Goal: Book appointment/travel/reservation

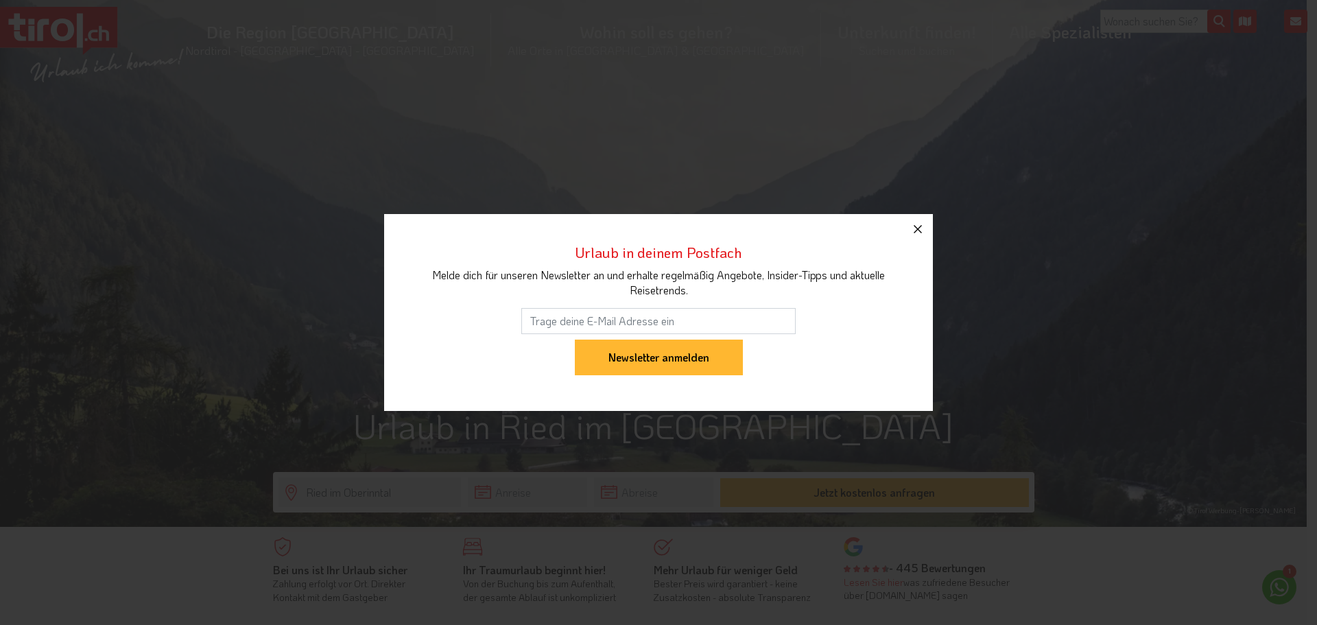
click at [919, 222] on icon "button" at bounding box center [918, 229] width 16 height 16
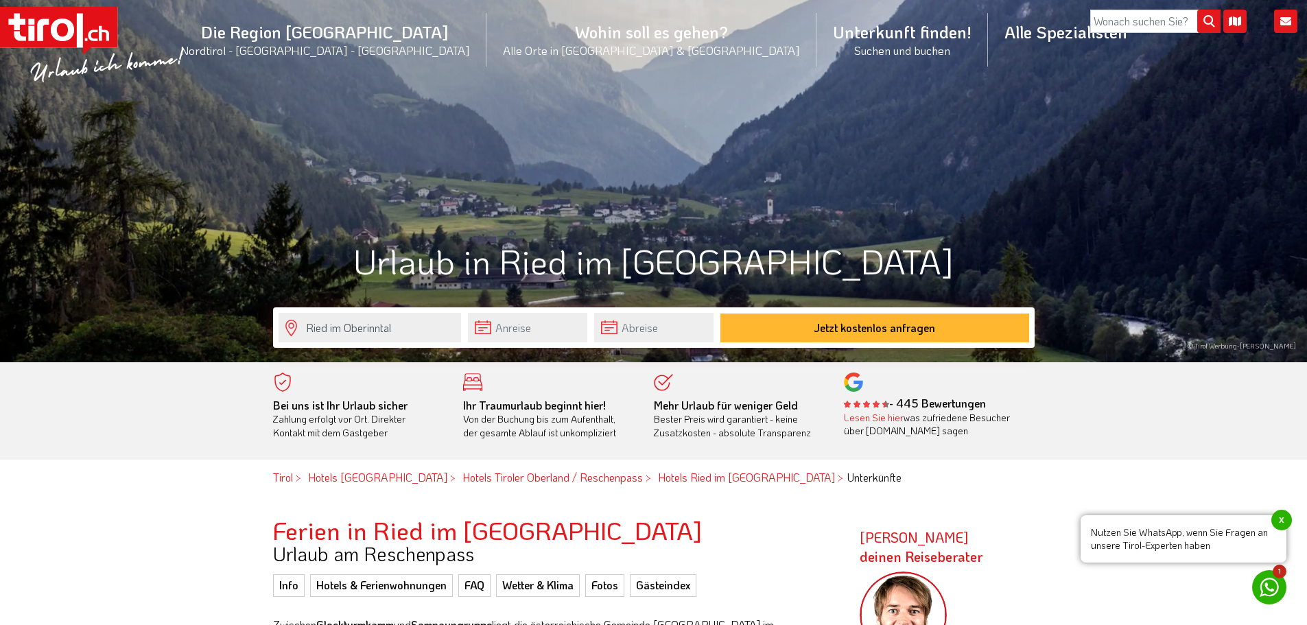
scroll to position [206, 0]
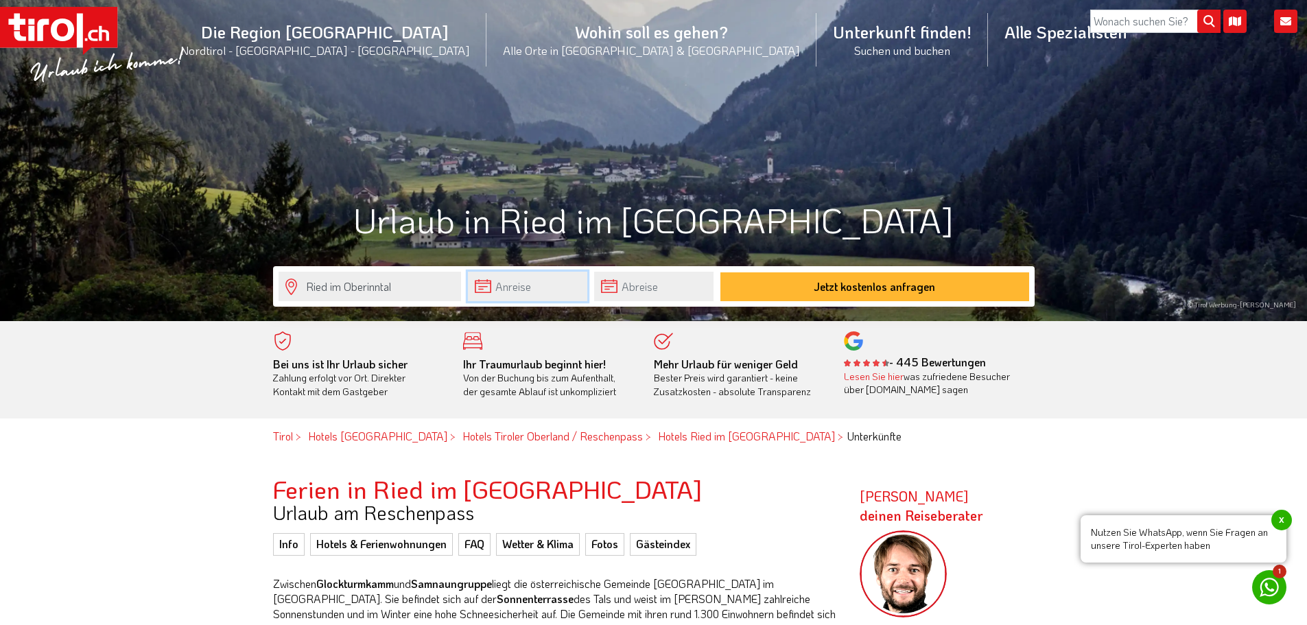
click at [534, 286] on input "text" at bounding box center [527, 286] width 119 height 29
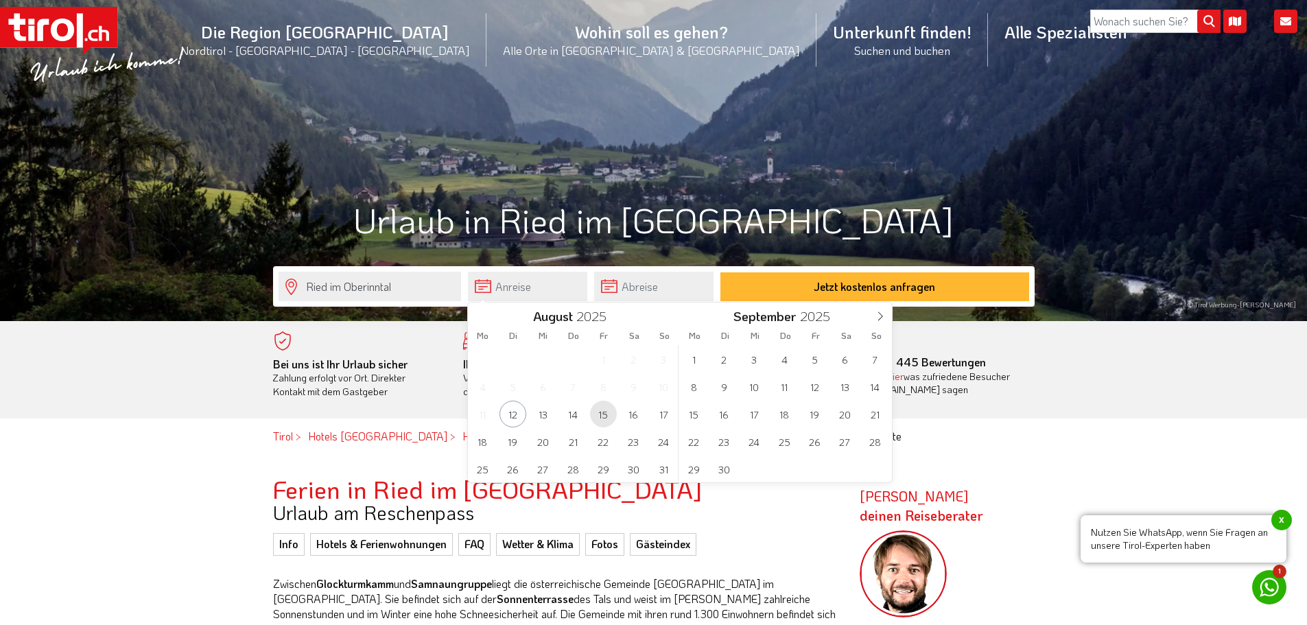
click at [603, 414] on span "15" at bounding box center [603, 414] width 27 height 27
click at [631, 284] on input "text" at bounding box center [653, 286] width 119 height 29
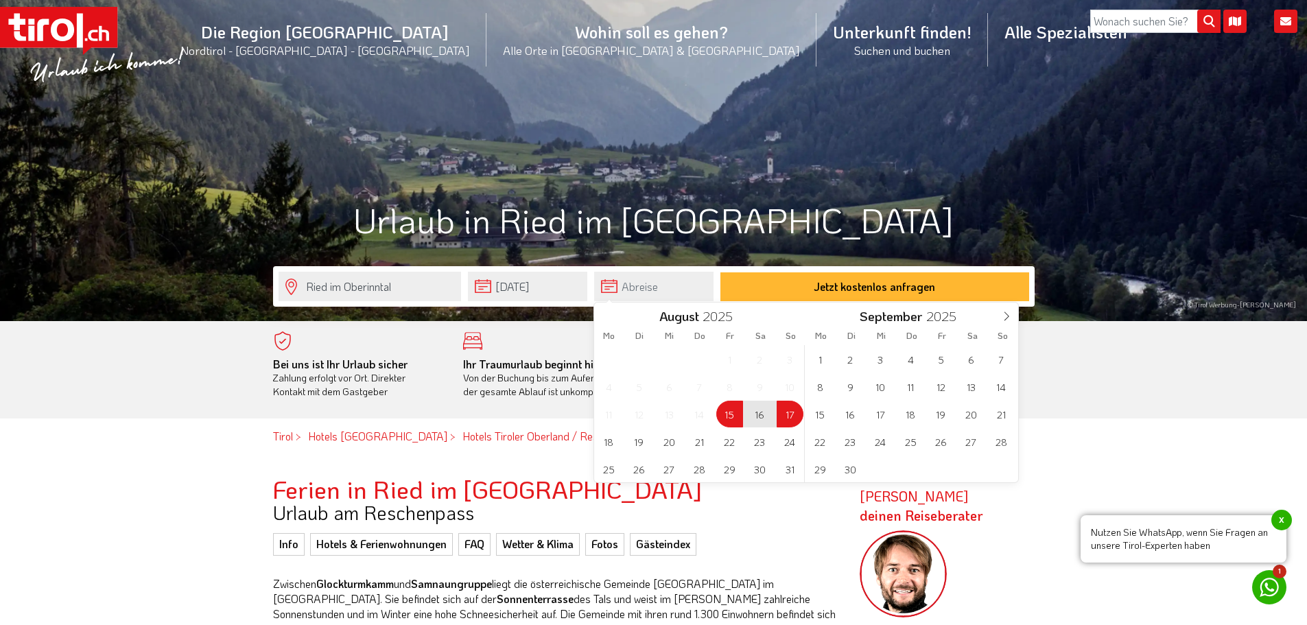
click at [790, 407] on span "17" at bounding box center [789, 414] width 27 height 27
type input "[DATE]"
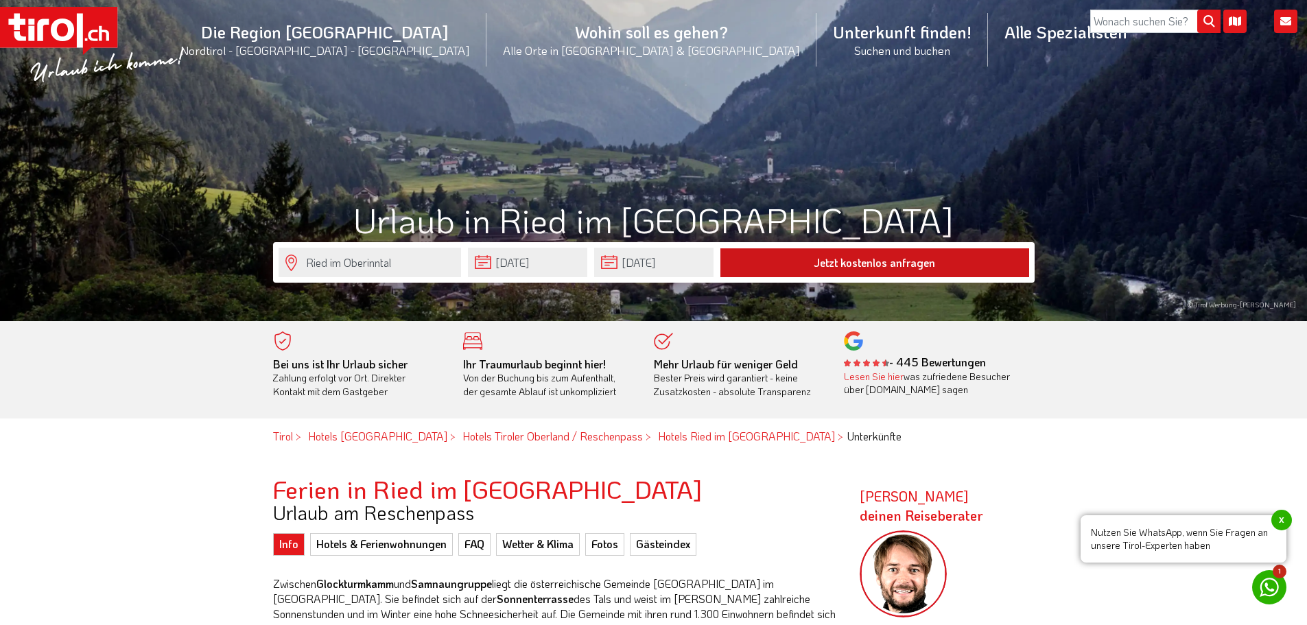
click at [859, 260] on button "Jetzt kostenlos anfragen" at bounding box center [874, 262] width 309 height 29
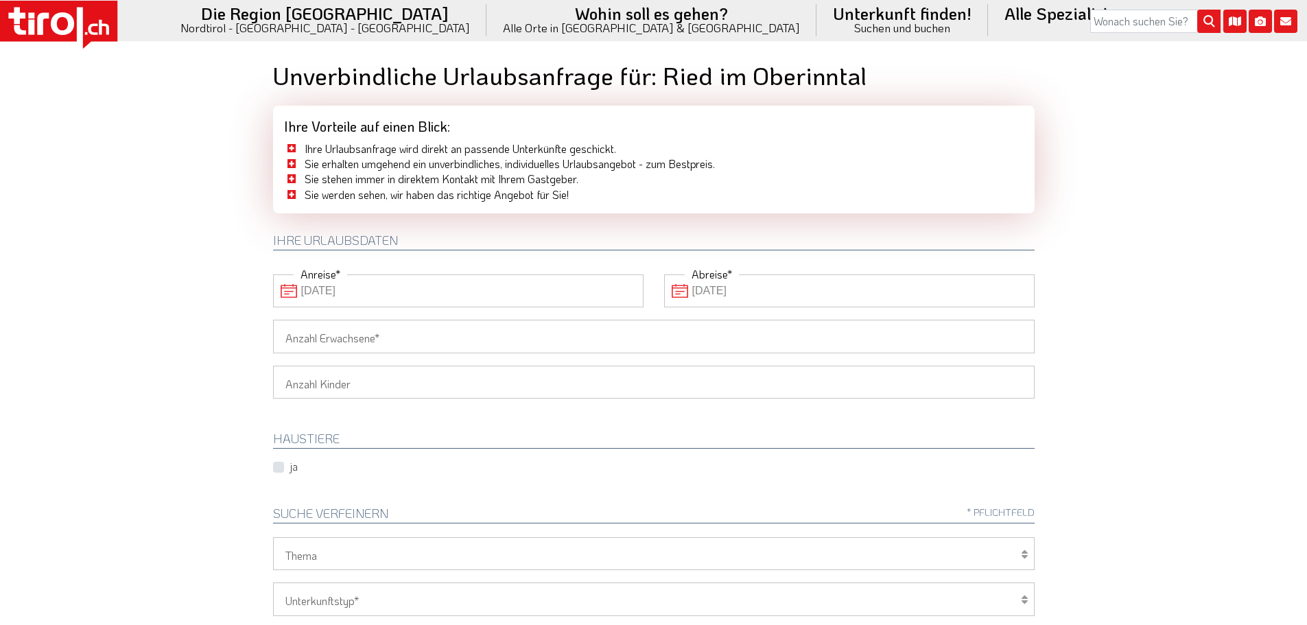
click at [377, 332] on input "Anzahl Erwachsene" at bounding box center [653, 336] width 761 height 33
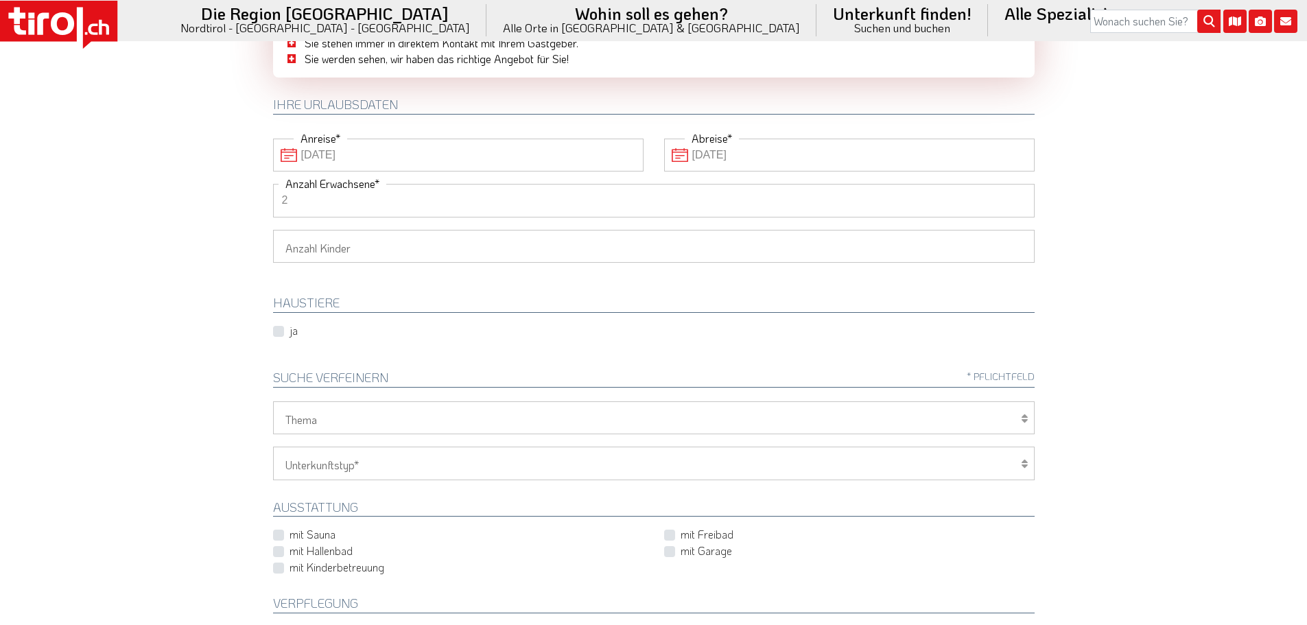
scroll to position [137, 0]
type input "2"
click at [356, 418] on select "Wellness Mountainbiken/Radfahren Familie Wandern Sport Skifahren Motorrad Golf" at bounding box center [653, 416] width 761 height 33
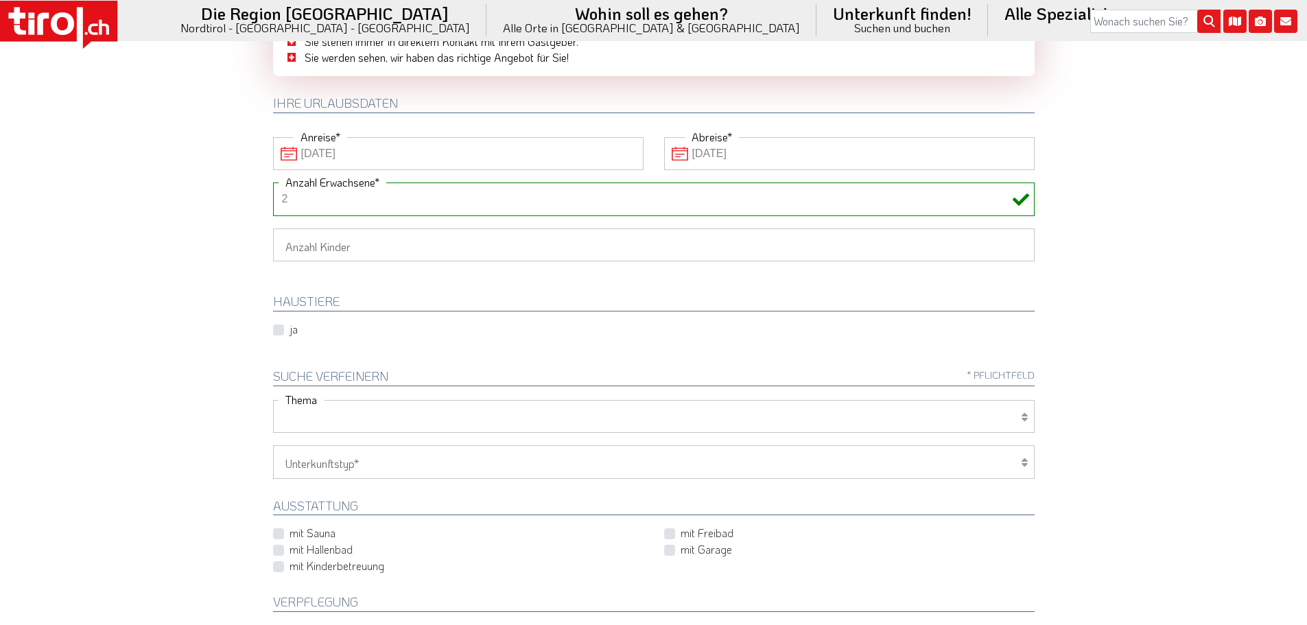
click at [273, 400] on select "Wellness Mountainbiken/Radfahren Familie Wandern Sport Skifahren Motorrad Golf" at bounding box center [653, 416] width 761 height 33
click at [331, 412] on select "Wellness Mountainbiken/Radfahren Familie Wandern Sport Skifahren Motorrad Golf" at bounding box center [653, 416] width 761 height 33
select select "7395"
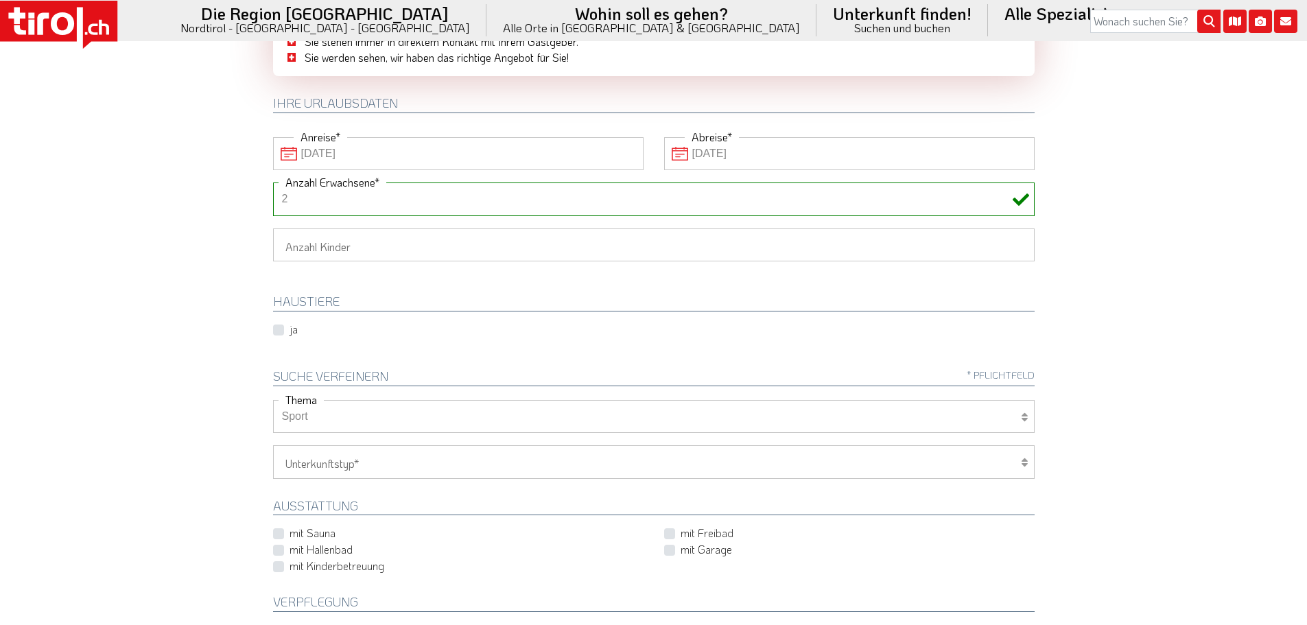
click at [273, 400] on select "Wellness Mountainbiken/Radfahren Familie Wandern Sport Skifahren Motorrad Golf" at bounding box center [653, 416] width 761 height 33
click at [1027, 460] on icon at bounding box center [1024, 462] width 7 height 11
click at [362, 461] on select "Hotel 1-3 Sterne Hotel 4-5 Sterne Ferienwohnung Chalet/Ferienhaus Bauernhöfe" at bounding box center [653, 461] width 761 height 33
select select "1_1-3"
click at [273, 445] on select "Hotel 1-3 Sterne Hotel 4-5 Sterne Ferienwohnung Chalet/Ferienhaus Bauernhöfe" at bounding box center [653, 461] width 761 height 33
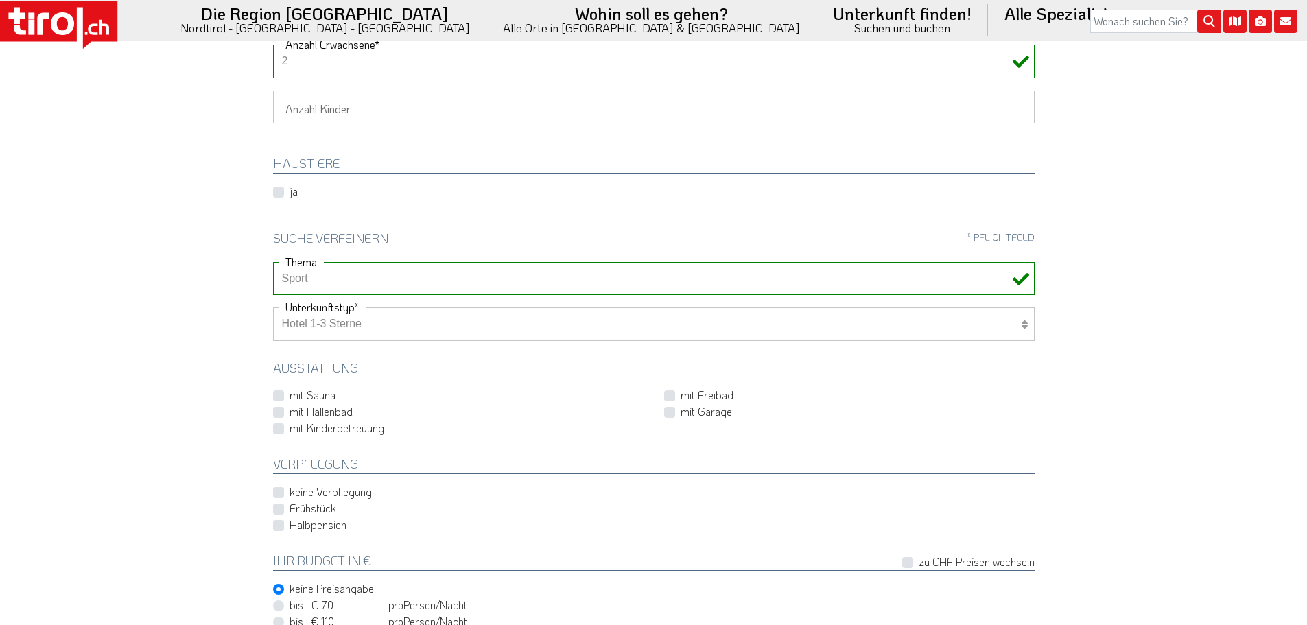
scroll to position [343, 0]
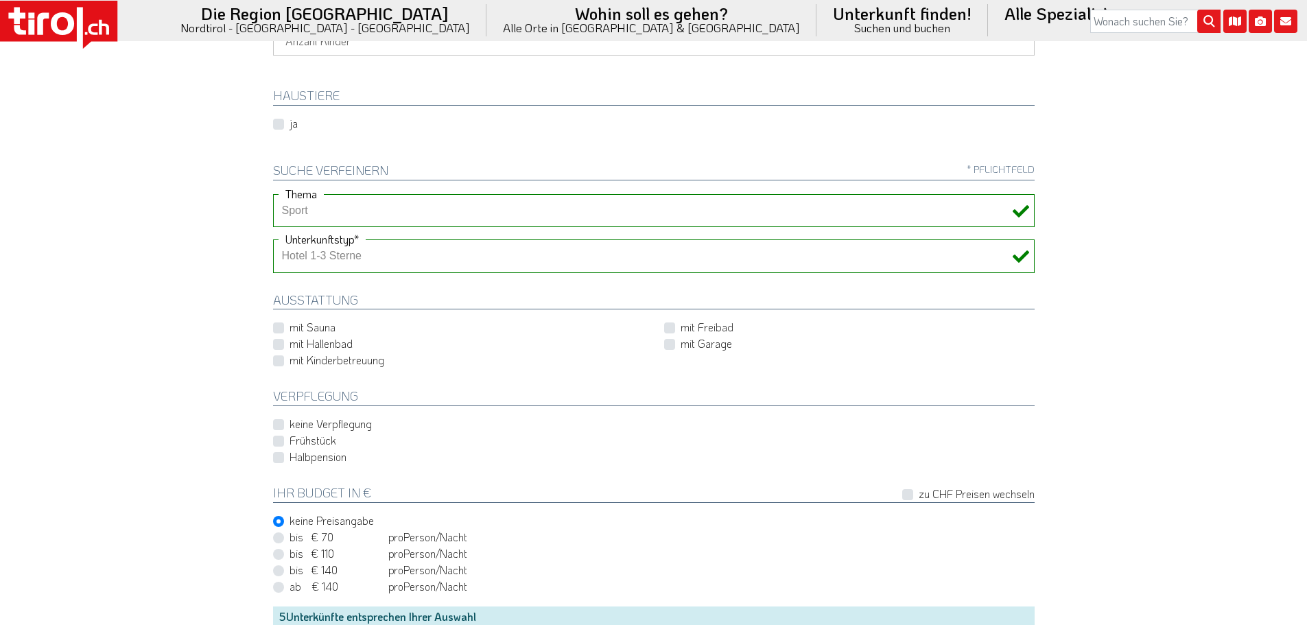
click at [289, 442] on label "Frühstück" at bounding box center [312, 440] width 47 height 15
click at [281, 442] on input "Frühstück" at bounding box center [656, 440] width 761 height 9
checkbox input "true"
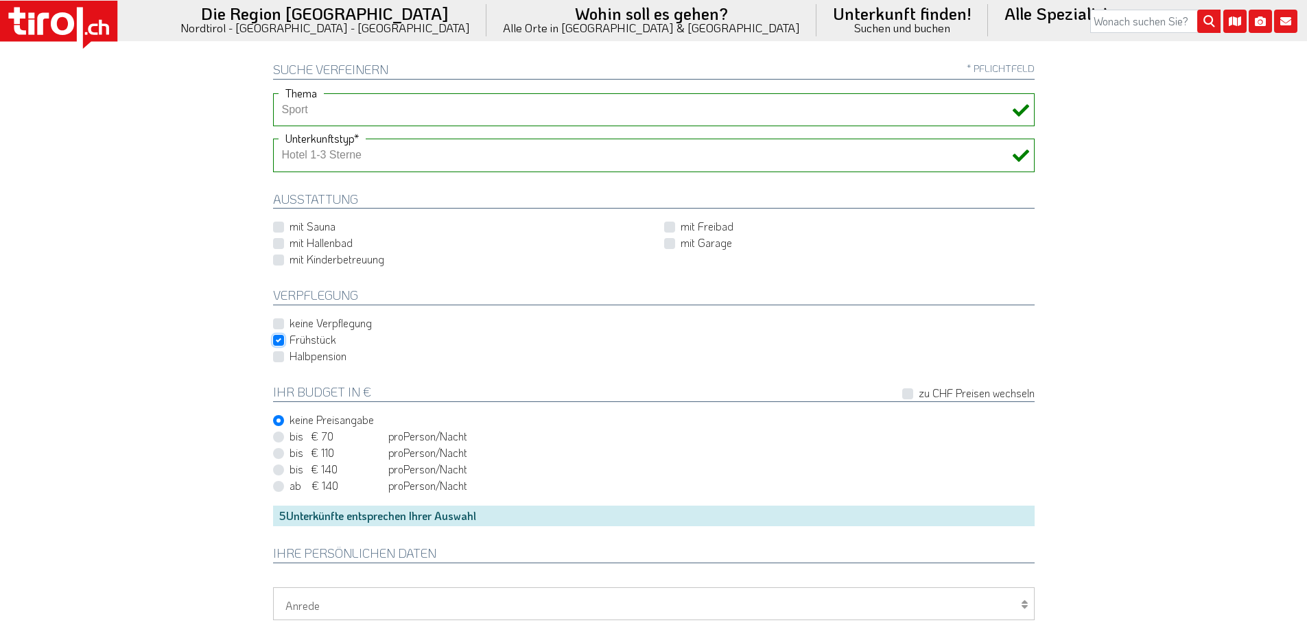
scroll to position [480, 0]
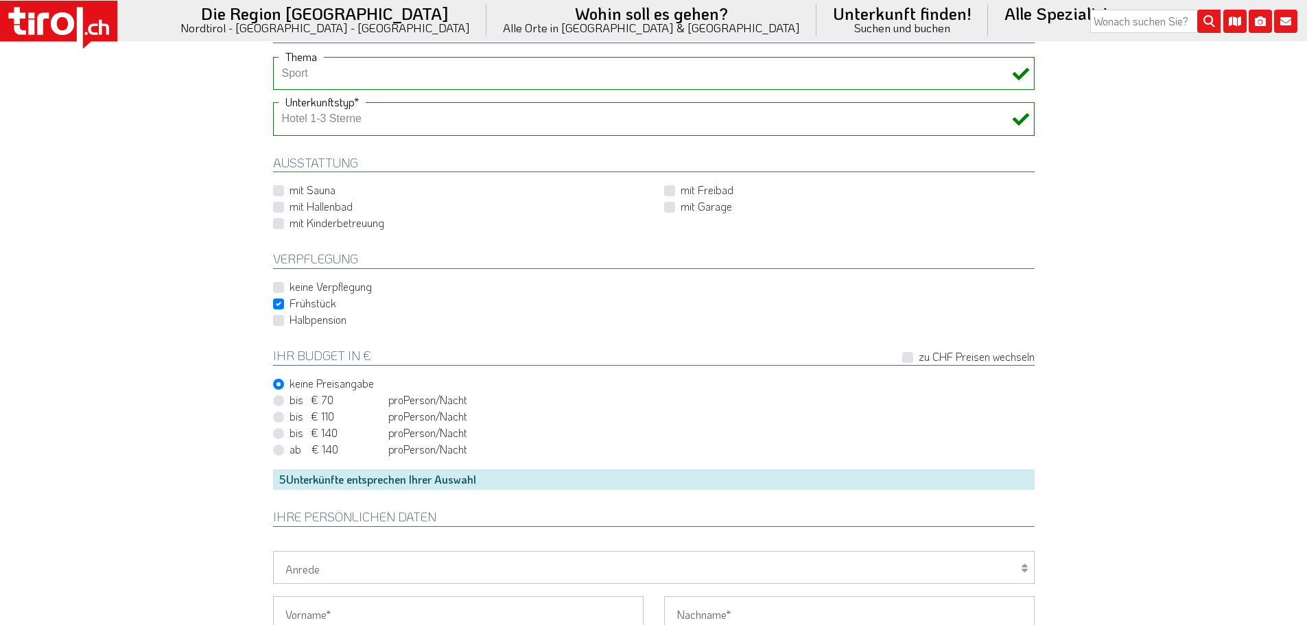
click at [289, 401] on label "bis € 70 bis CHF 65 pro Person Einheit /Nacht" at bounding box center [378, 399] width 178 height 15
click at [276, 401] on input "bis € 70 bis CHF 65 pro Person Einheit /Nacht" at bounding box center [656, 400] width 761 height 9
radio input "true"
click at [289, 415] on label "bis € 110 bis CHF 103 pro Person Einheit /Nacht" at bounding box center [378, 416] width 178 height 15
click at [280, 415] on input "bis € 110 bis CHF 103 pro Person Einheit /Nacht" at bounding box center [656, 416] width 761 height 9
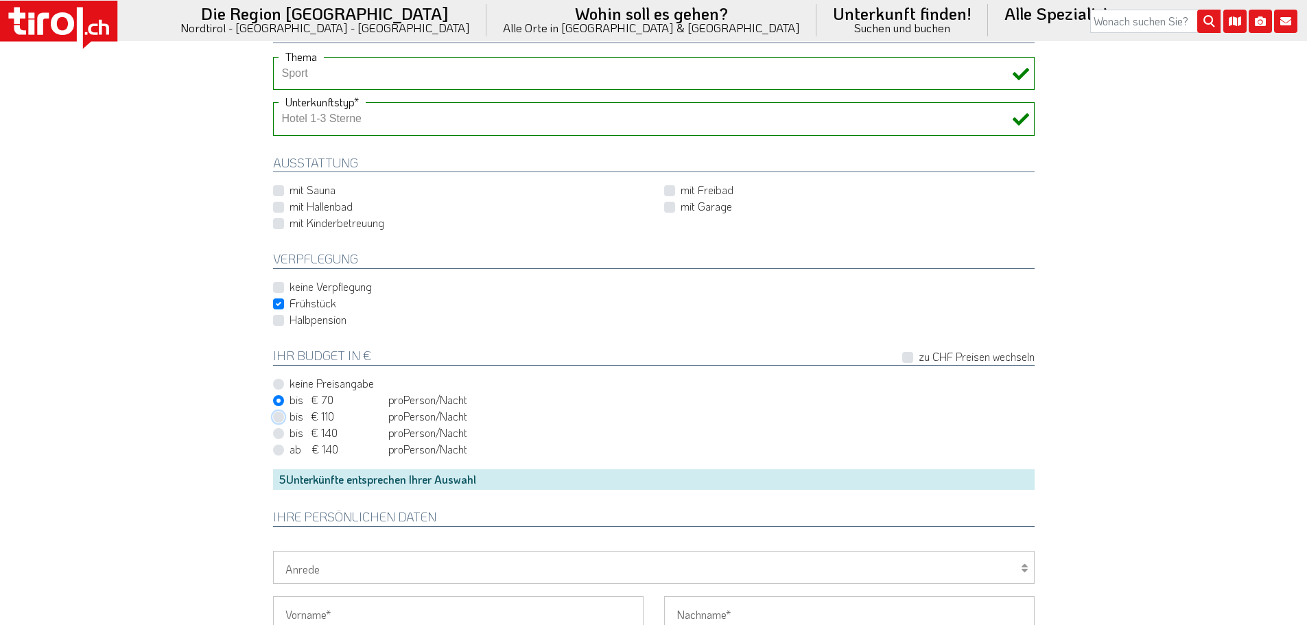
radio input "true"
click at [289, 398] on label "bis € 70 bis CHF 65 pro Person Einheit /Nacht" at bounding box center [378, 399] width 178 height 15
click at [279, 398] on input "bis € 70 bis CHF 65 pro Person Einheit /Nacht" at bounding box center [656, 400] width 761 height 9
radio input "true"
click at [289, 418] on label "bis € 110 bis CHF 103 pro Person Einheit /Nacht" at bounding box center [378, 416] width 178 height 15
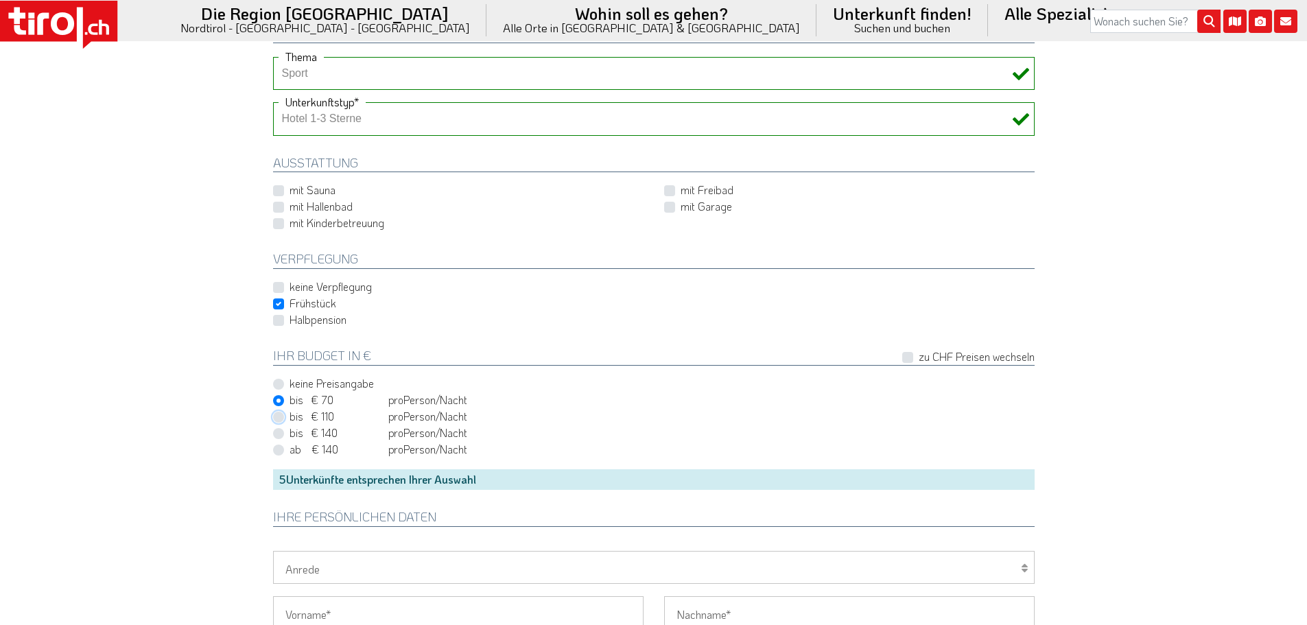
click at [281, 418] on input "bis € 110 bis CHF 103 pro Person Einheit /Nacht" at bounding box center [656, 416] width 761 height 9
radio input "true"
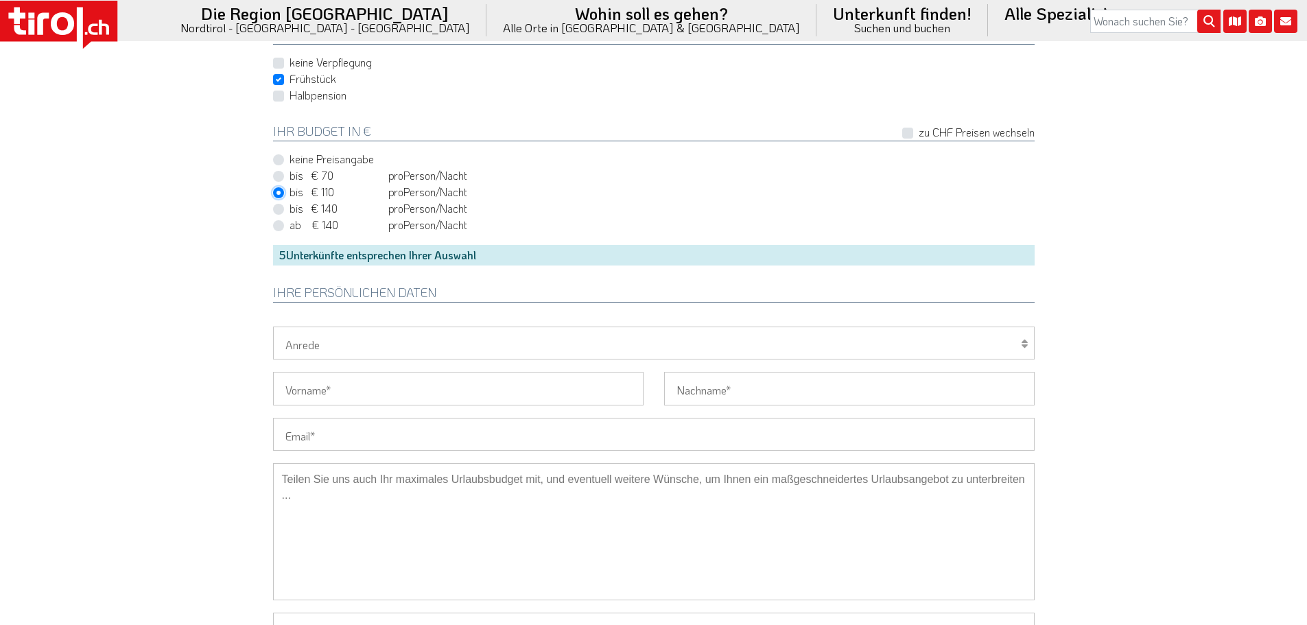
scroll to position [686, 0]
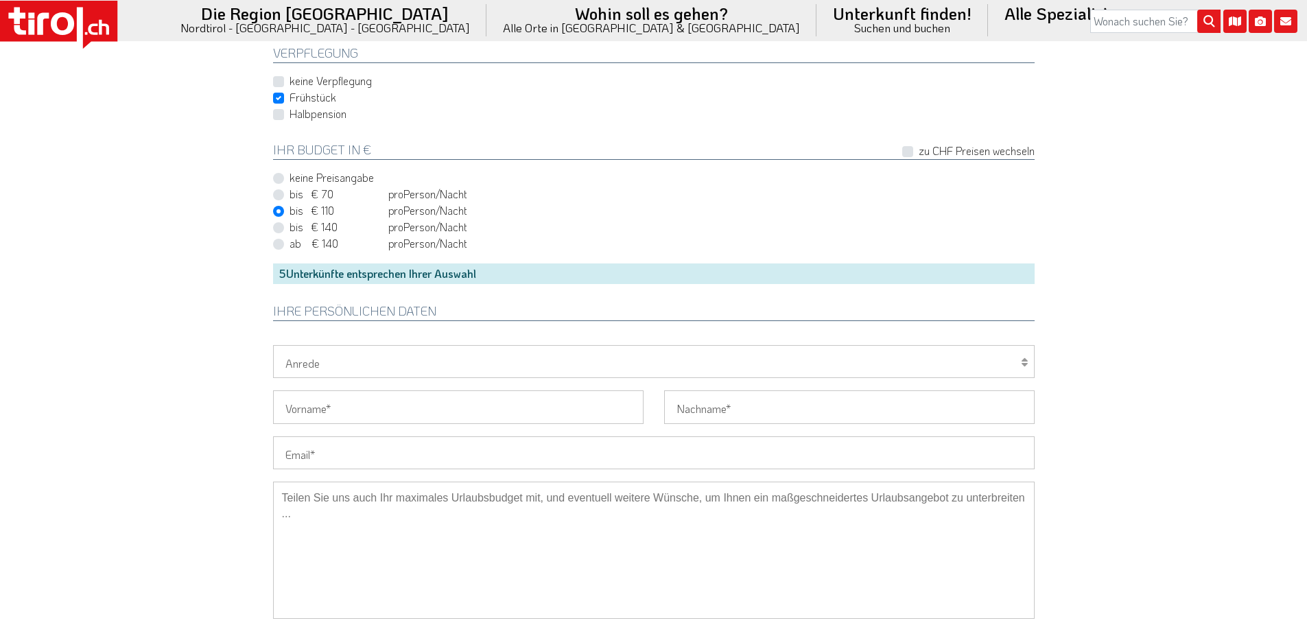
click at [289, 193] on label "bis € 70 bis CHF 65 pro Person Einheit /Nacht" at bounding box center [378, 194] width 178 height 15
click at [278, 193] on input "bis € 70 bis CHF 65 pro Person Einheit /Nacht" at bounding box center [656, 194] width 761 height 9
radio input "true"
click at [545, 254] on div "Wellness Mountainbiken/Radfahren Familie Wandern Sport Skifahren Motorrad Golf …" at bounding box center [654, 68] width 782 height 434
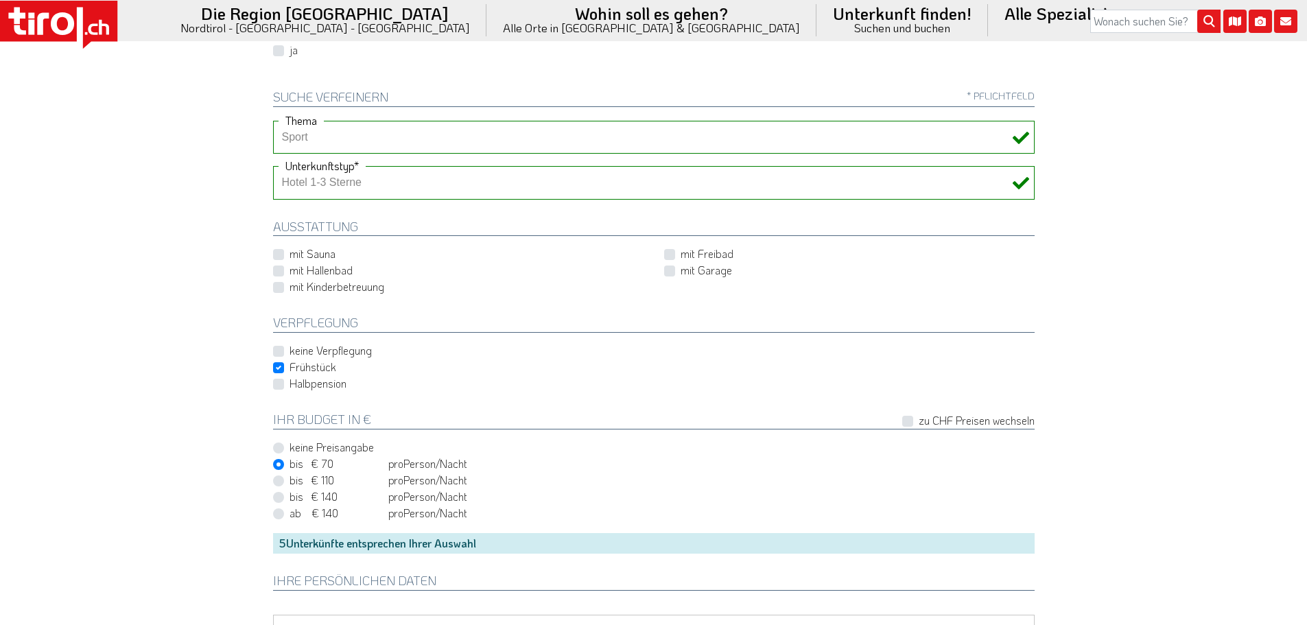
scroll to position [412, 0]
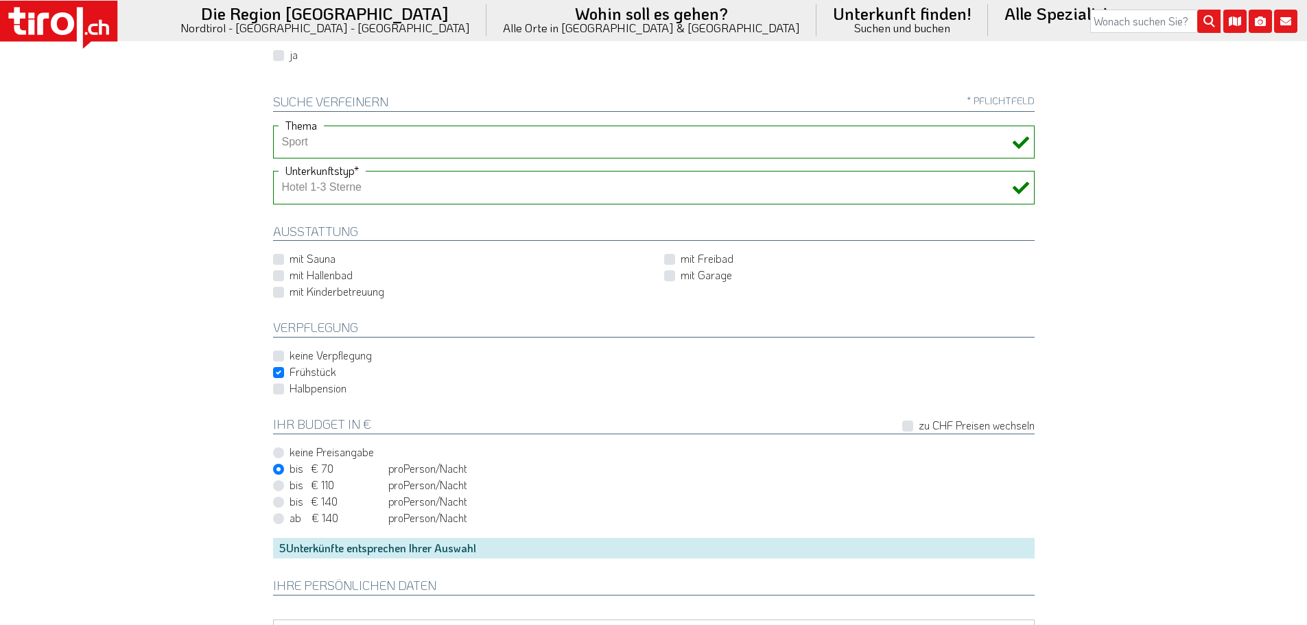
click at [289, 505] on label "bis € 140 bis CHF 131 pro Person Einheit /Nacht" at bounding box center [378, 501] width 178 height 15
click at [281, 505] on input "bis € 140 bis CHF 131 pro Person Einheit /Nacht" at bounding box center [656, 501] width 761 height 9
radio input "true"
click at [289, 517] on label "ab € 140 ab CHF 131 pro Person Einheit /Nacht" at bounding box center [378, 517] width 178 height 15
click at [282, 517] on input "ab € 140 ab CHF 131 pro Person Einheit /Nacht" at bounding box center [656, 518] width 761 height 9
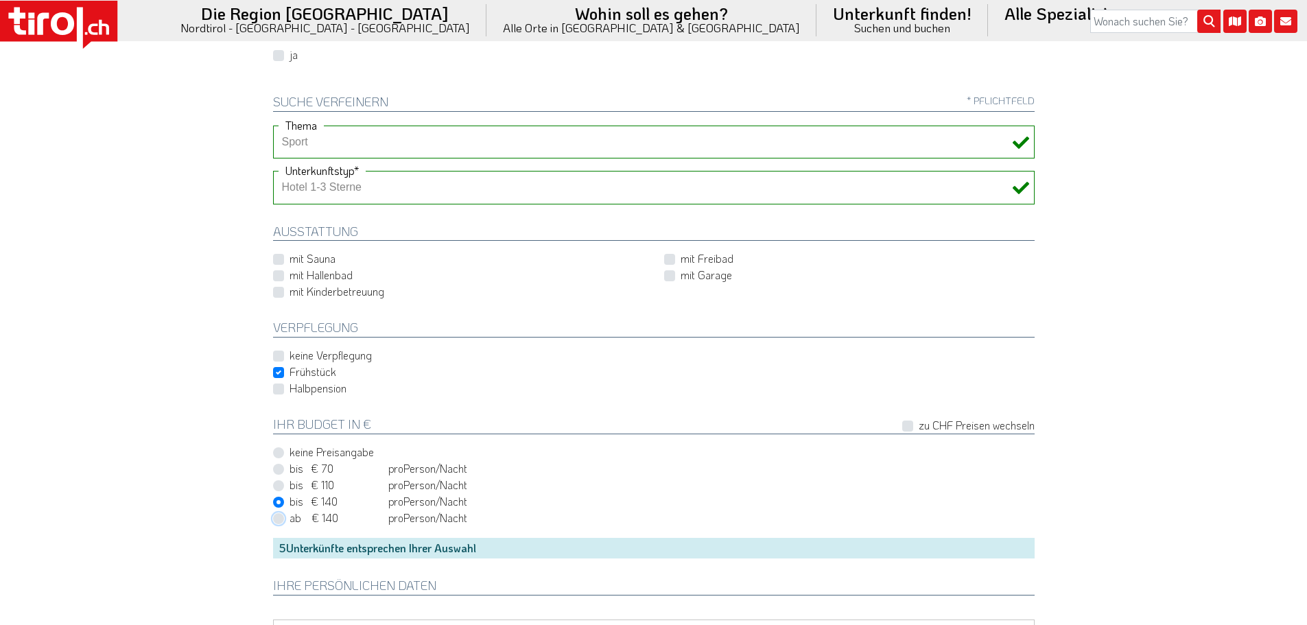
radio input "true"
click at [289, 517] on label "ab € 140 ab CHF 131 pro Person Einheit /Nacht" at bounding box center [378, 517] width 178 height 15
click at [282, 517] on input "ab € 140 ab CHF 131 pro Person Einheit /Nacht" at bounding box center [656, 518] width 761 height 9
click at [289, 466] on label "bis € 70 bis CHF 65 pro Person Einheit /Nacht" at bounding box center [378, 468] width 178 height 15
click at [278, 466] on input "bis € 70 bis CHF 65 pro Person Einheit /Nacht" at bounding box center [656, 468] width 761 height 9
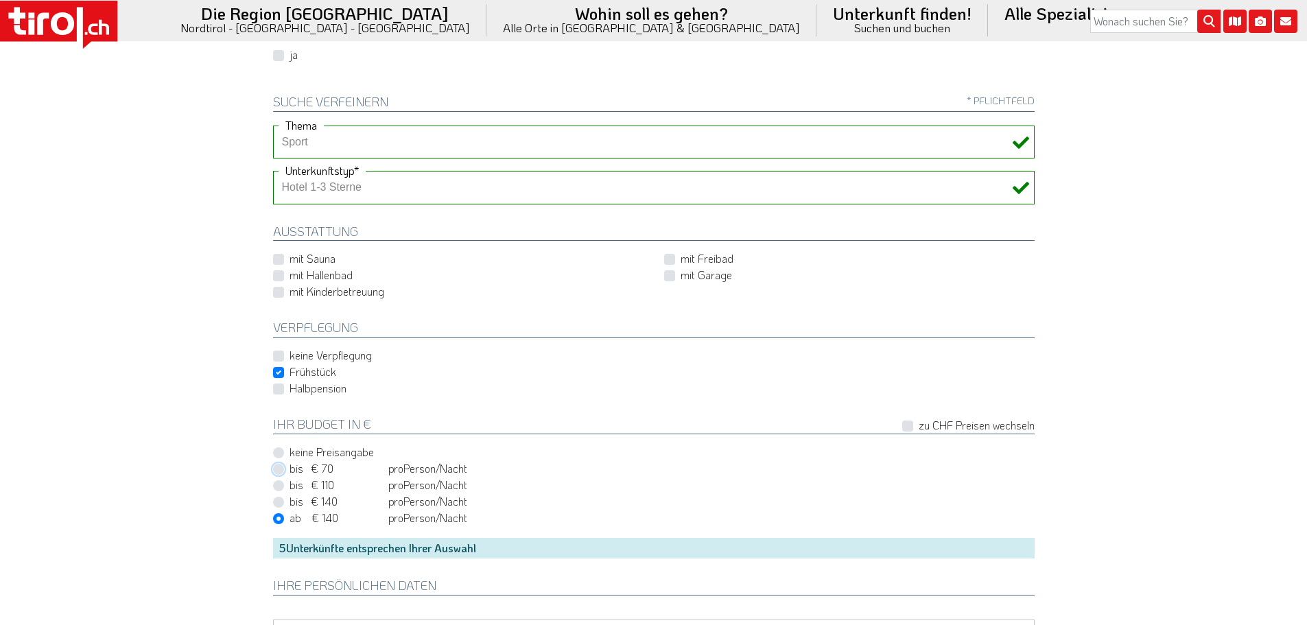
radio input "true"
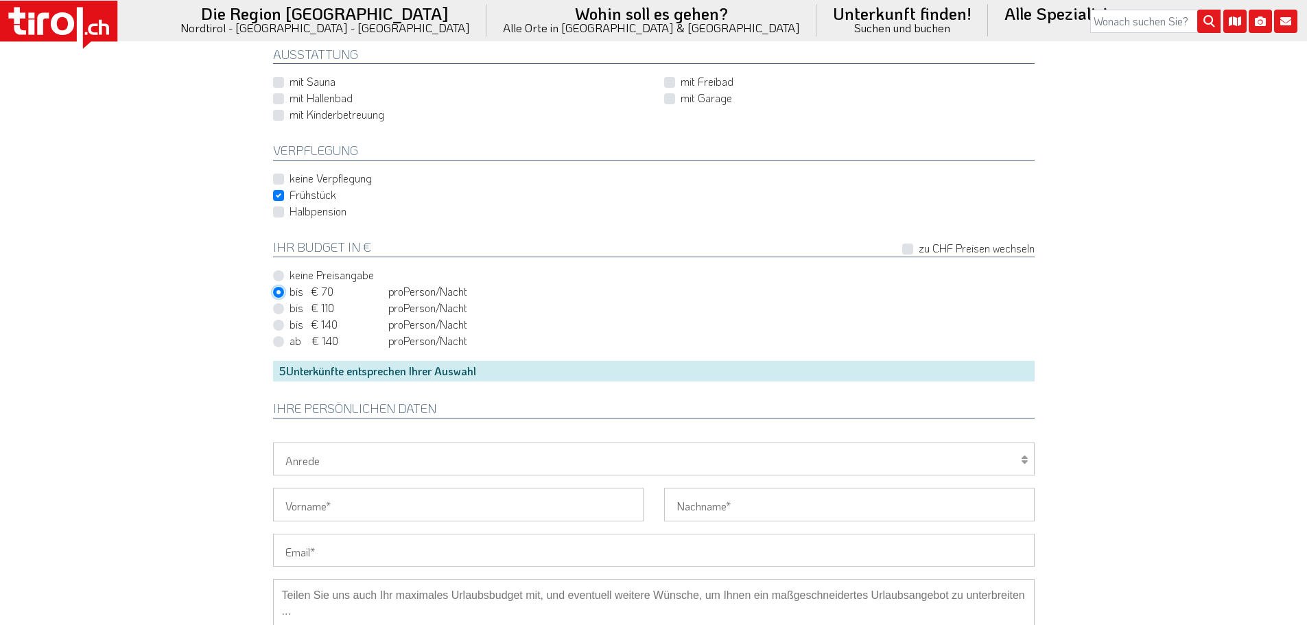
scroll to position [617, 0]
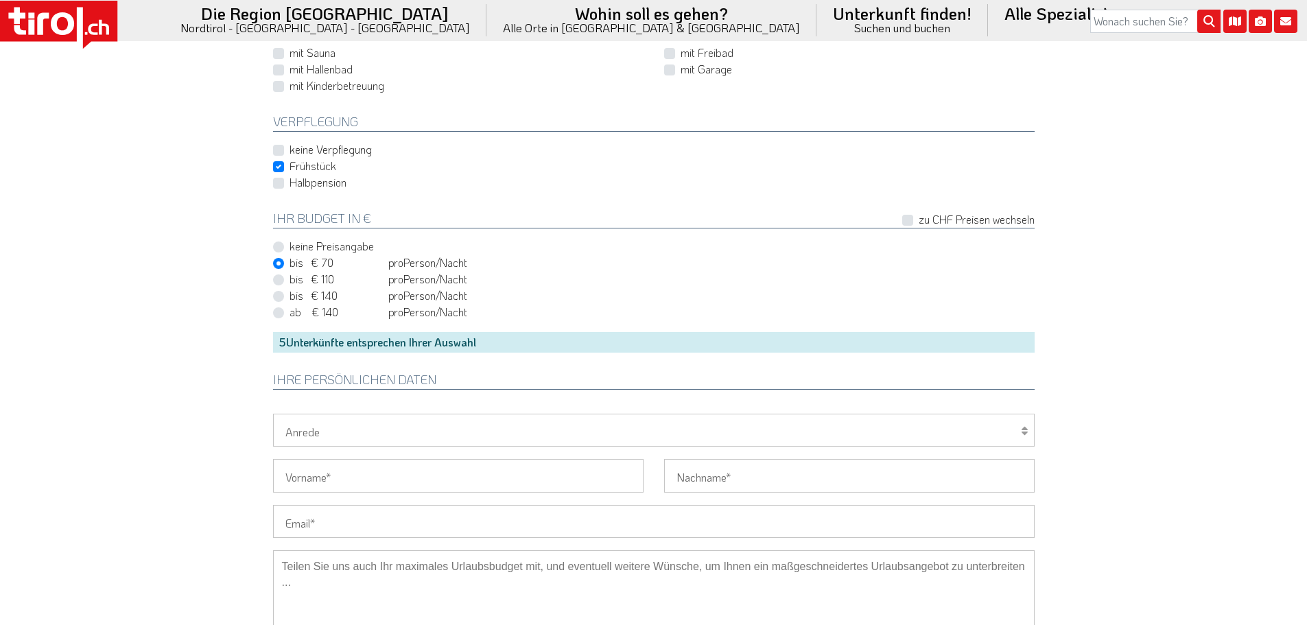
click at [289, 277] on label "bis € 110 bis CHF 103 pro Person Einheit /Nacht" at bounding box center [378, 279] width 178 height 15
click at [281, 277] on input "bis € 110 bis CHF 103 pro Person Einheit /Nacht" at bounding box center [656, 279] width 761 height 9
radio input "true"
click at [289, 246] on label "keine Preisangabe" at bounding box center [331, 246] width 84 height 15
click at [281, 246] on input "keine Preisangabe" at bounding box center [656, 246] width 761 height 9
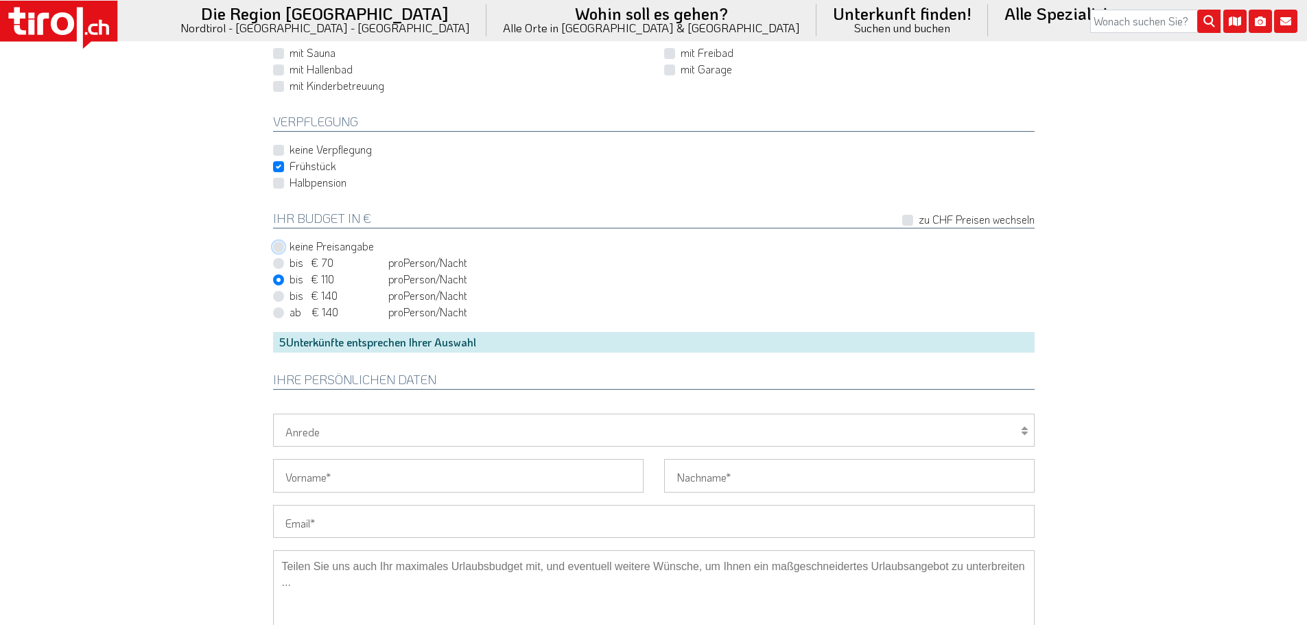
radio input "true"
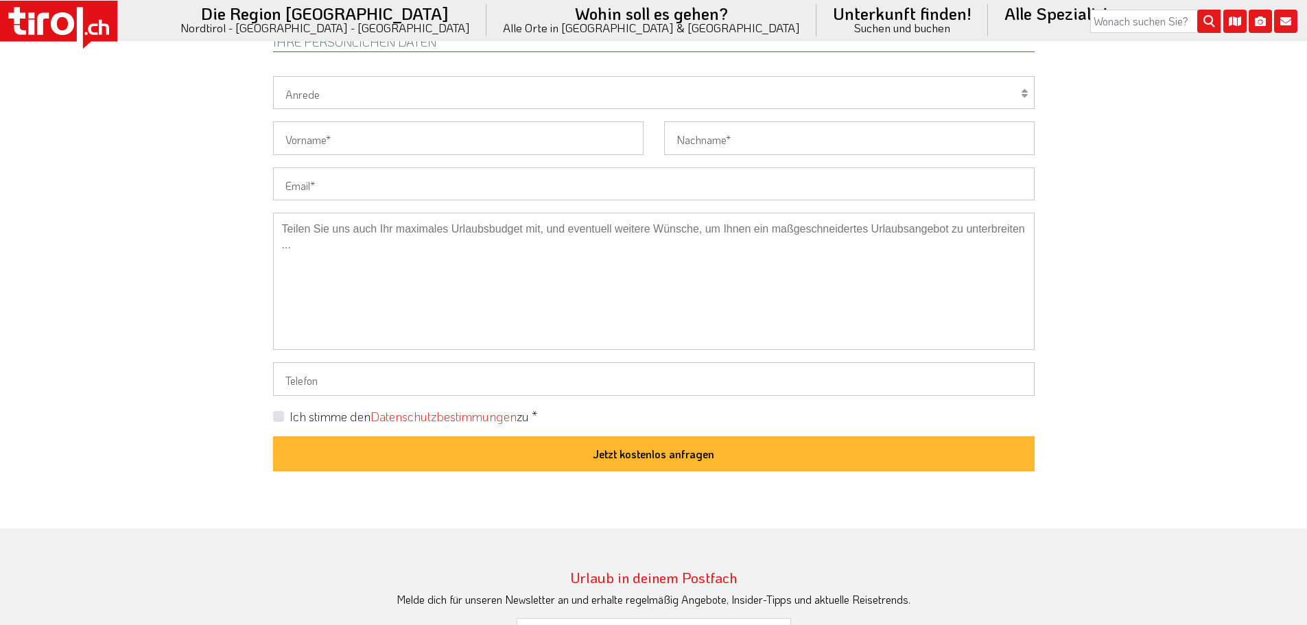
scroll to position [1029, 0]
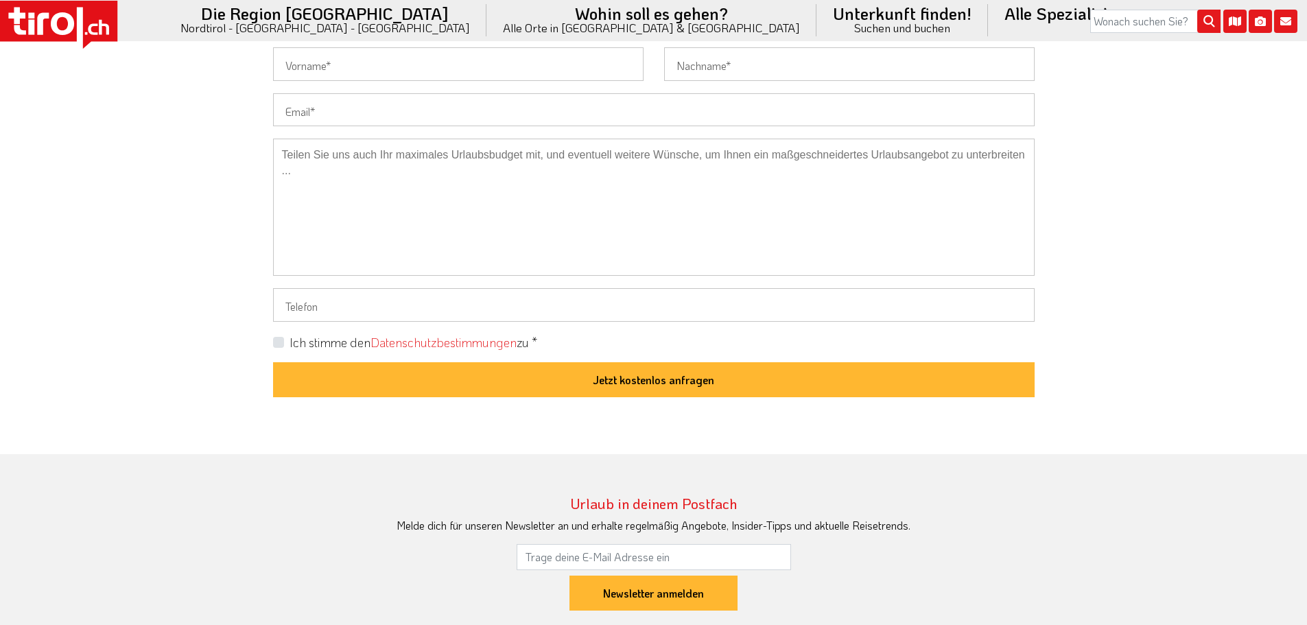
click at [289, 340] on label "Ich stimme den Datenschutzbestimmungen zu *" at bounding box center [413, 342] width 248 height 17
click at [283, 340] on input "Ich stimme den Datenschutzbestimmungen zu *" at bounding box center [656, 341] width 761 height 9
checkbox input "true"
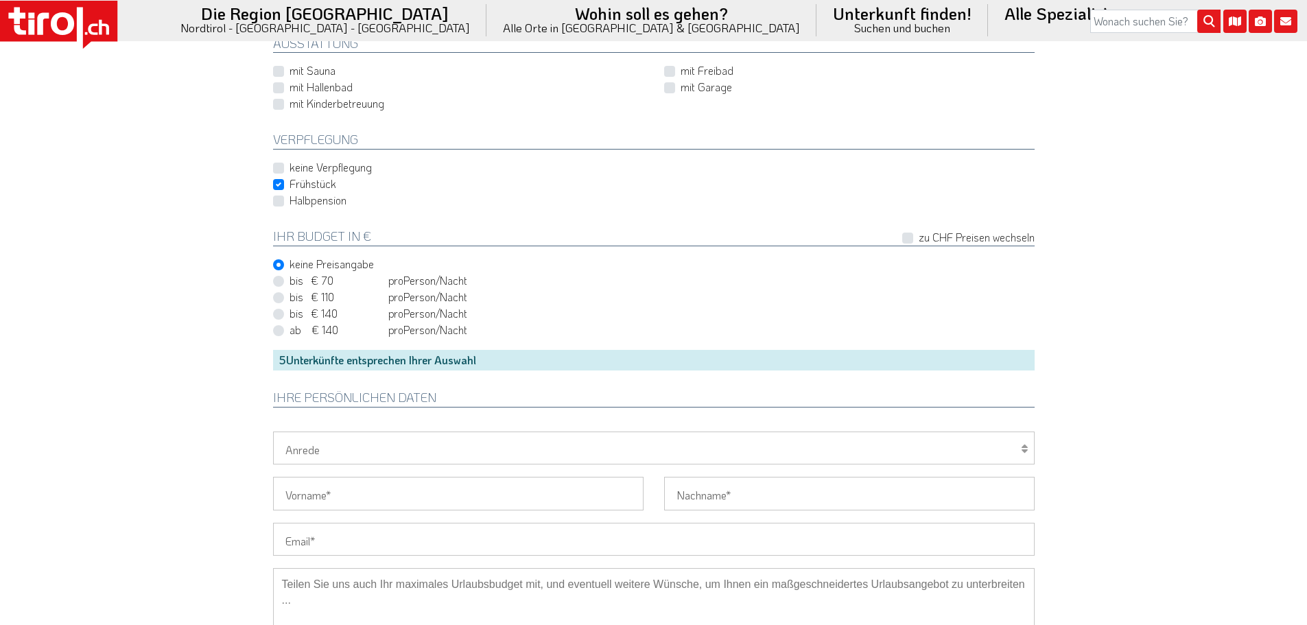
scroll to position [617, 0]
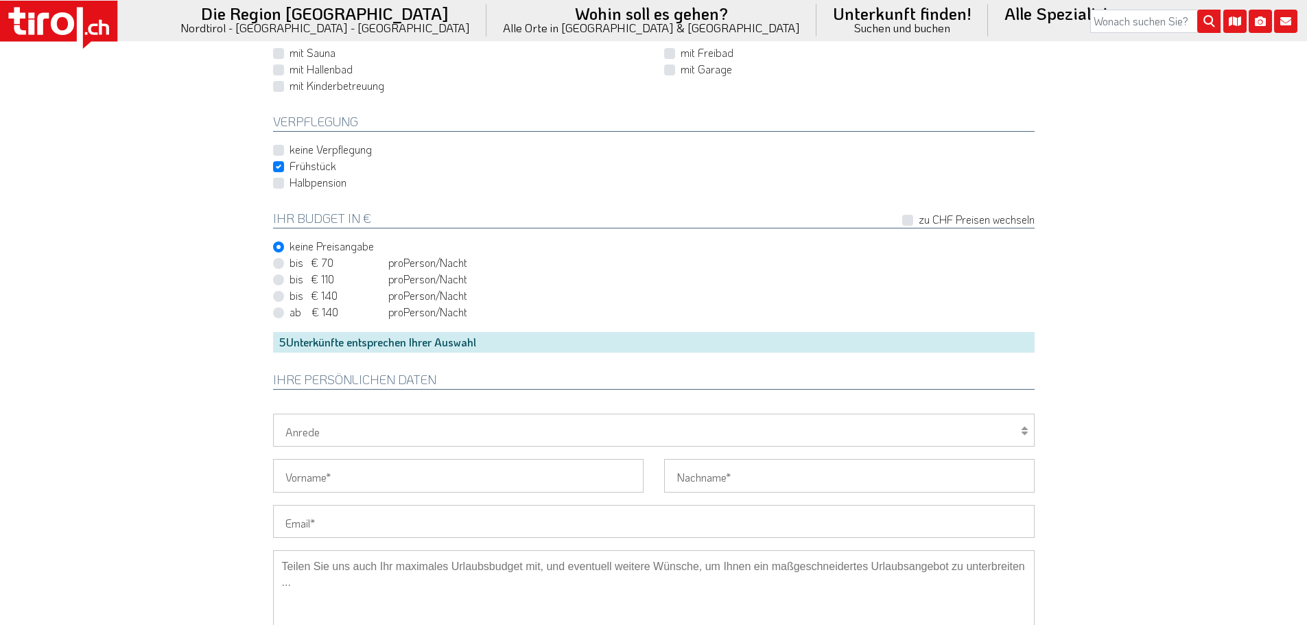
click at [329, 428] on select "Herr Frau Familie" at bounding box center [653, 430] width 761 height 33
select select "Herr"
click at [273, 414] on select "Herr Frau Familie" at bounding box center [653, 430] width 761 height 33
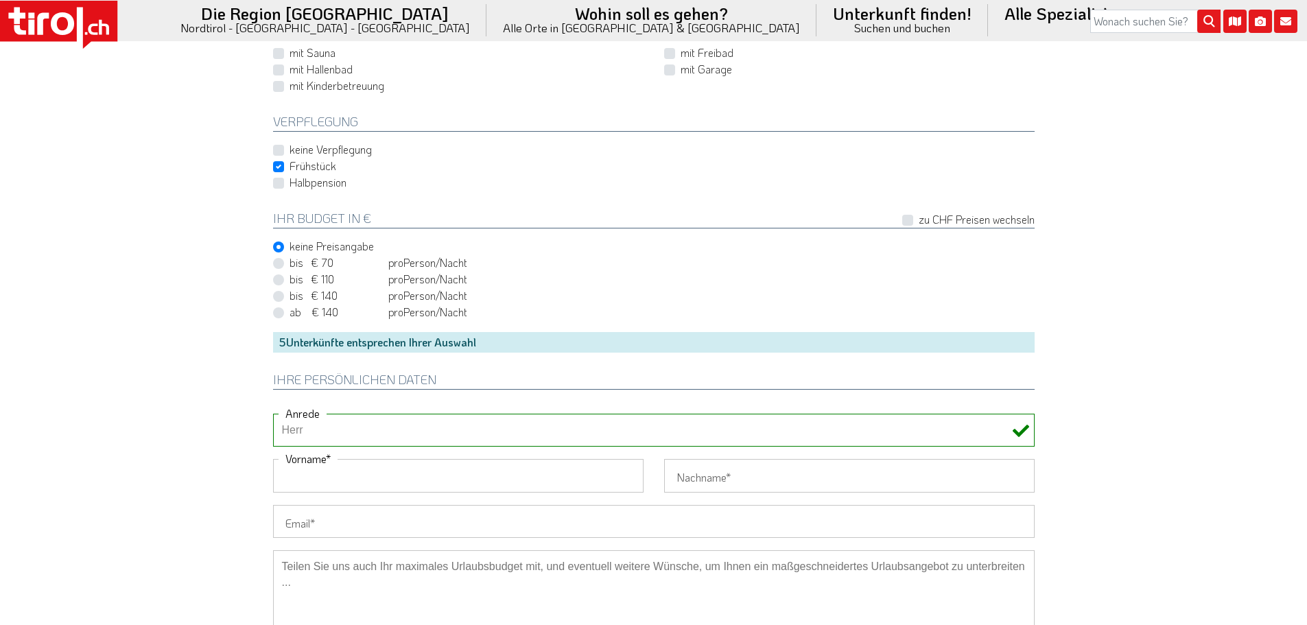
click at [314, 479] on input "Vorname" at bounding box center [458, 475] width 370 height 33
type input "[PERSON_NAME]"
type input "Jud"
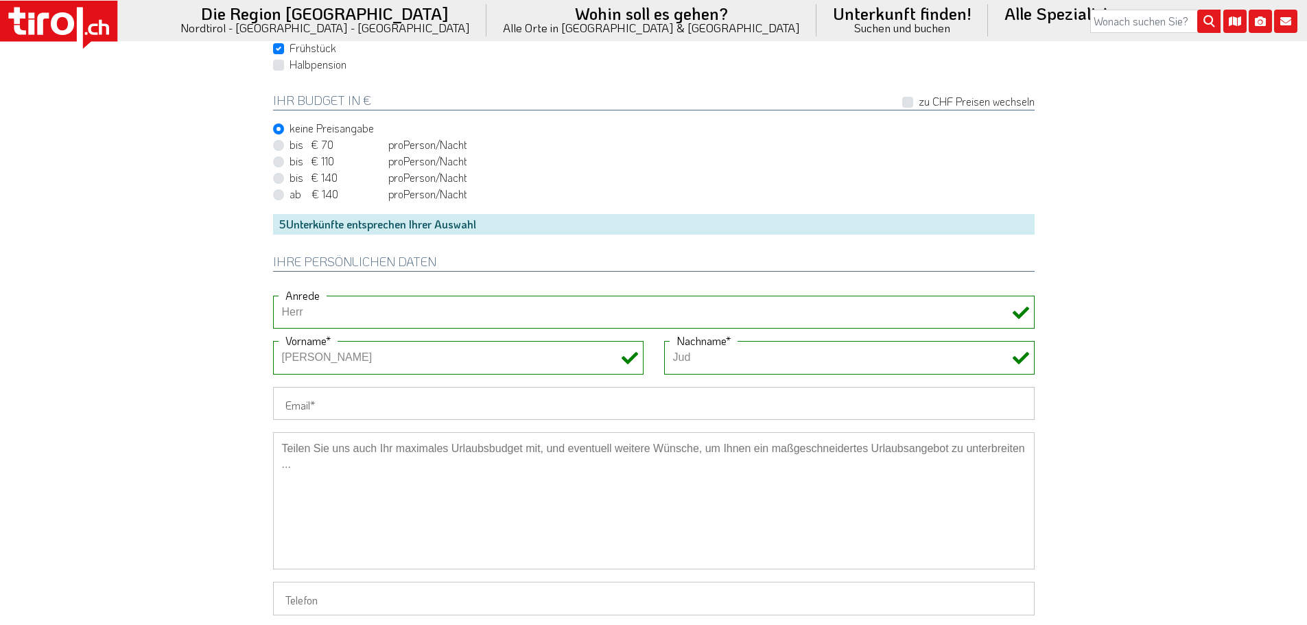
scroll to position [755, 0]
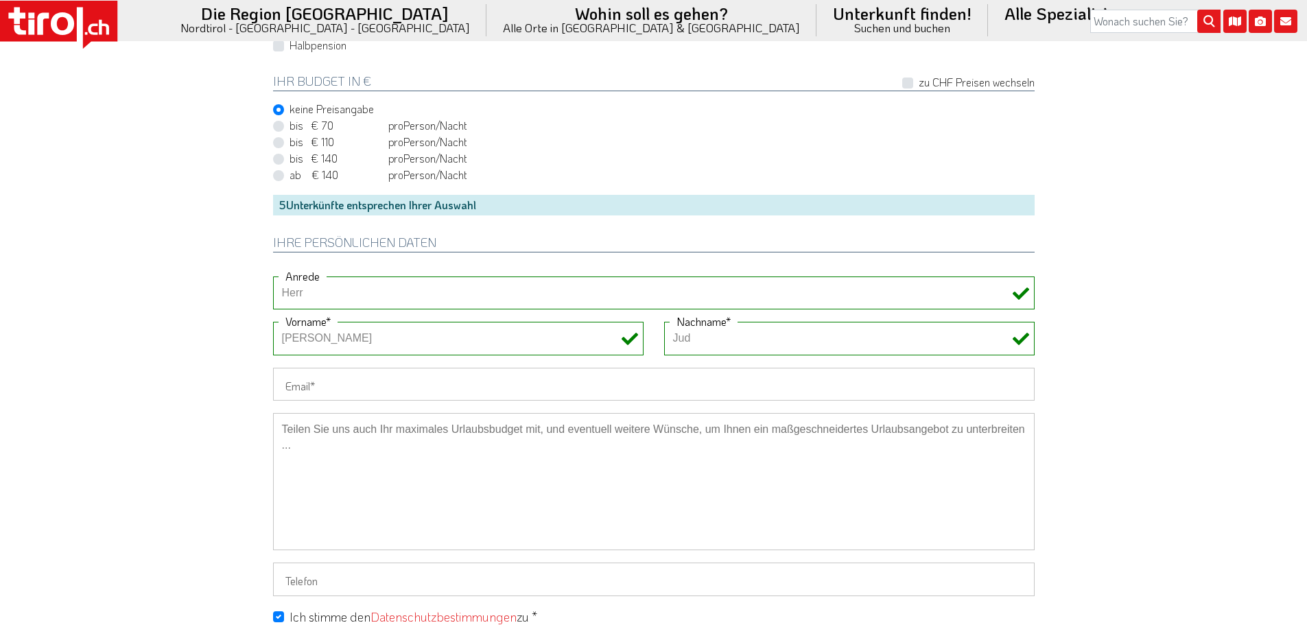
click at [346, 379] on input "Email" at bounding box center [653, 384] width 761 height 33
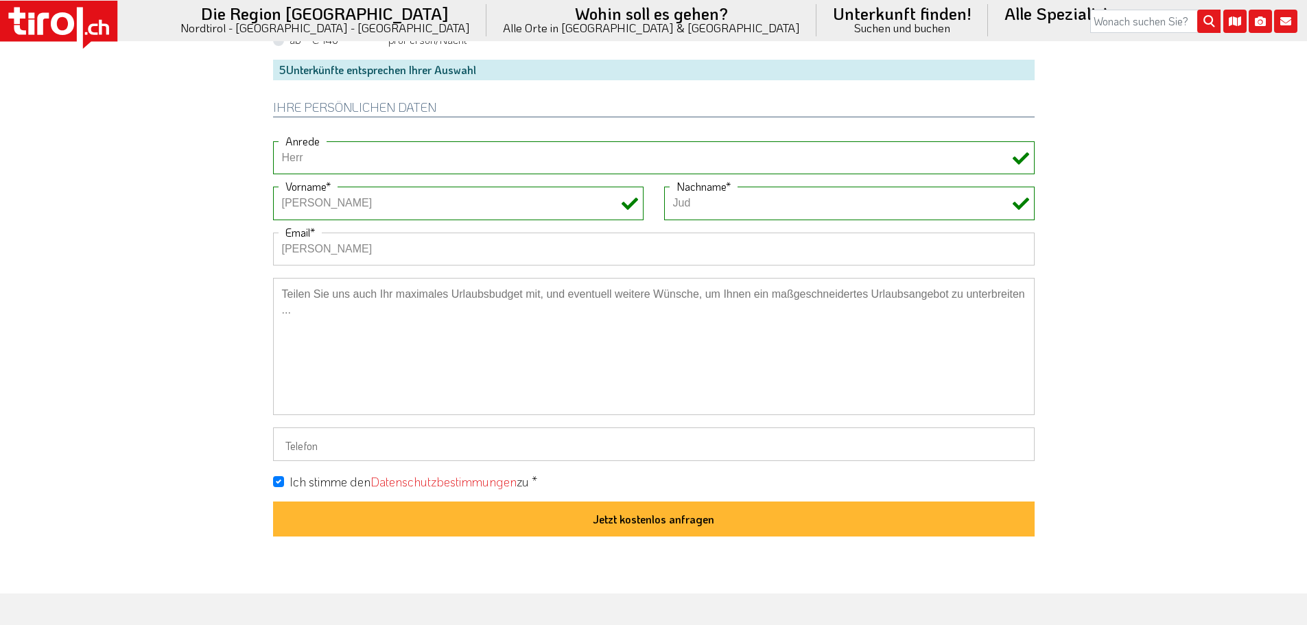
scroll to position [686, 0]
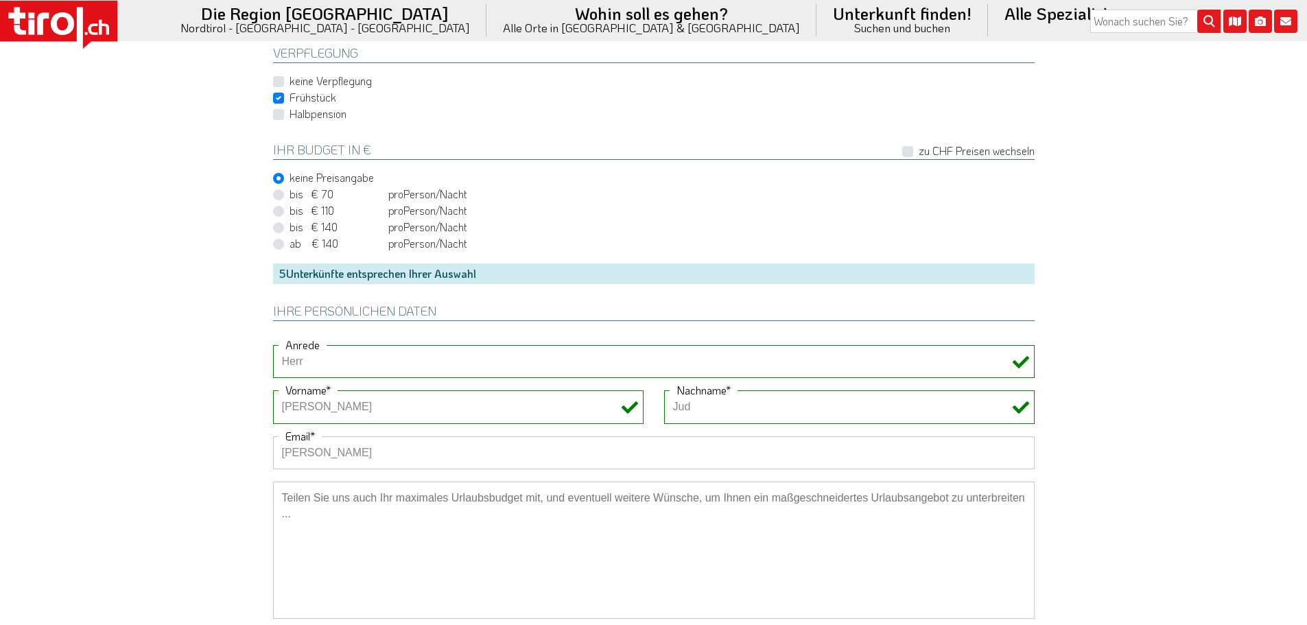
click at [307, 453] on input "[PERSON_NAME]" at bounding box center [653, 452] width 761 height 33
type input "[PERSON_NAME][EMAIL_ADDRESS][DOMAIN_NAME]"
click at [433, 454] on input "[PERSON_NAME][EMAIL_ADDRESS][DOMAIN_NAME]" at bounding box center [653, 452] width 761 height 33
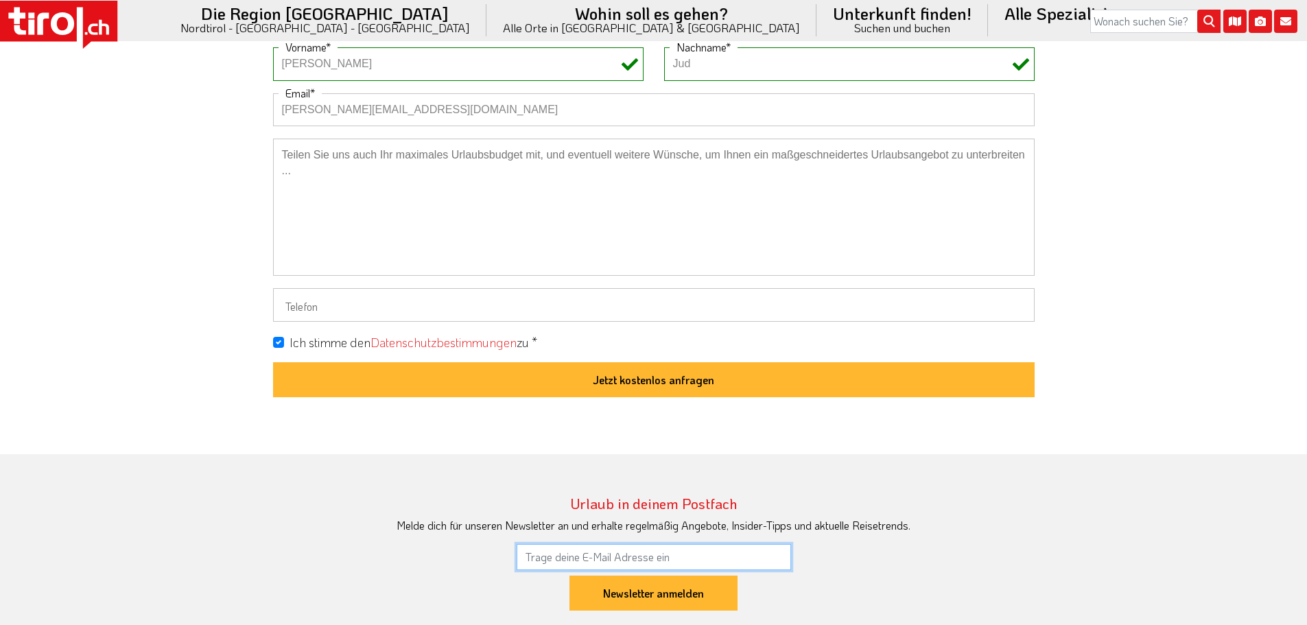
click at [623, 556] on input "email" at bounding box center [654, 557] width 274 height 26
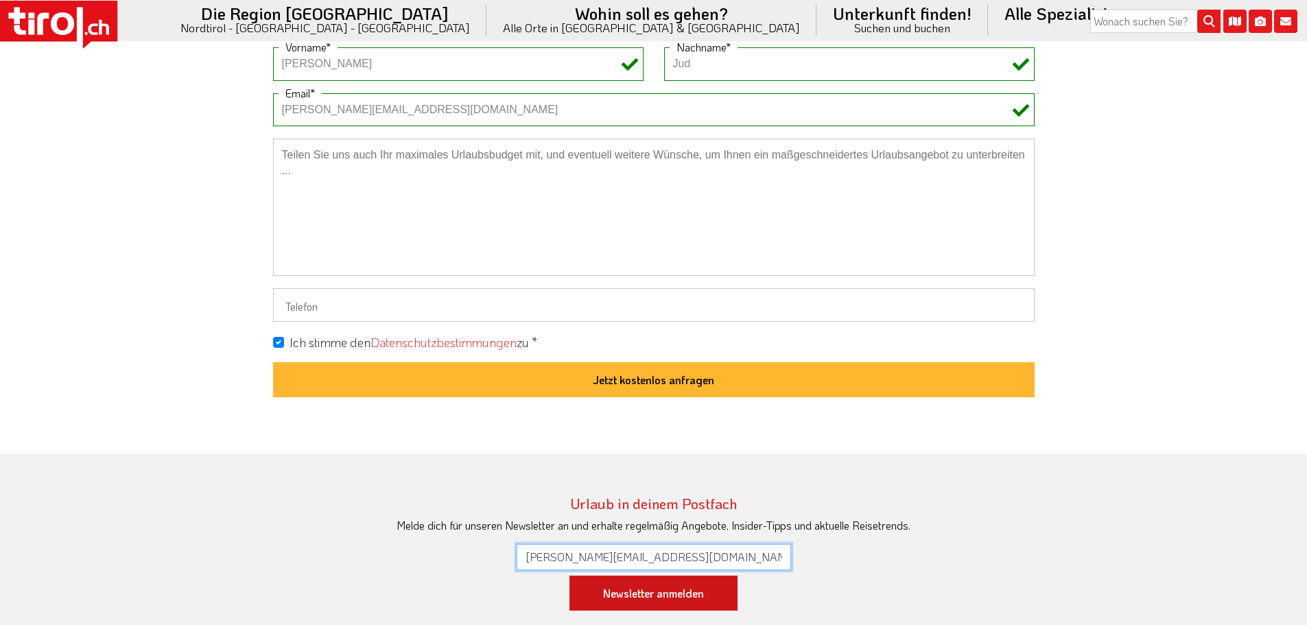
type input "[PERSON_NAME][EMAIL_ADDRESS][DOMAIN_NAME]"
click at [670, 588] on input "Newsletter anmelden" at bounding box center [653, 594] width 168 height 36
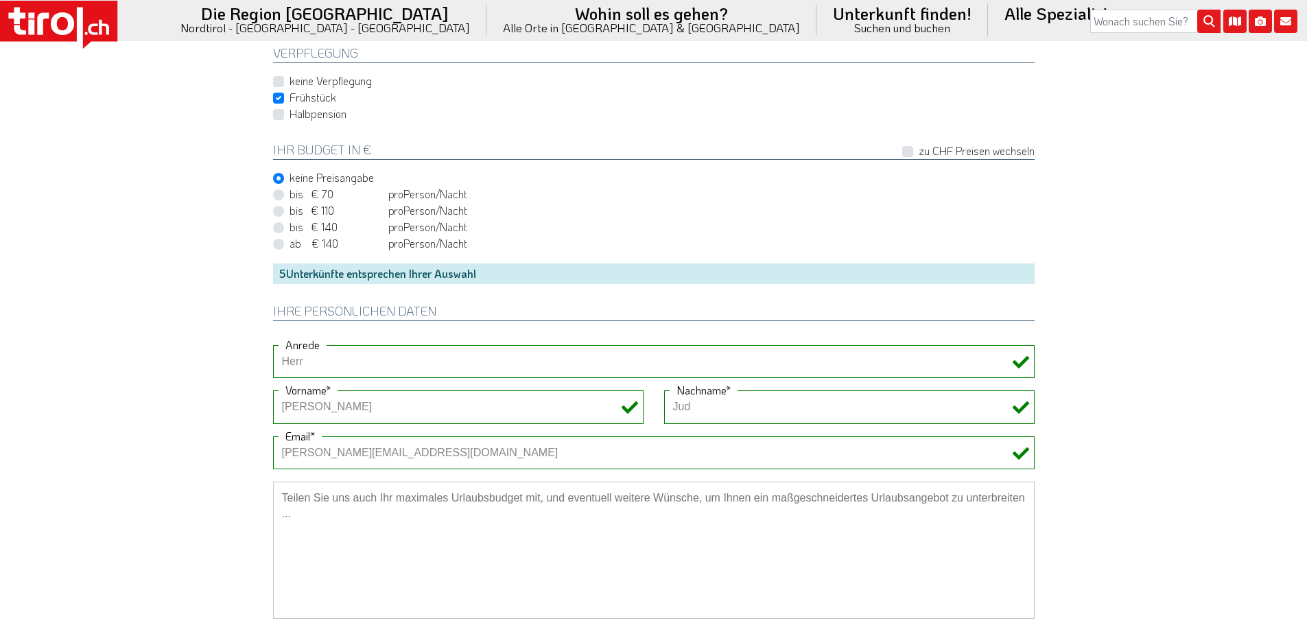
scroll to position [960, 0]
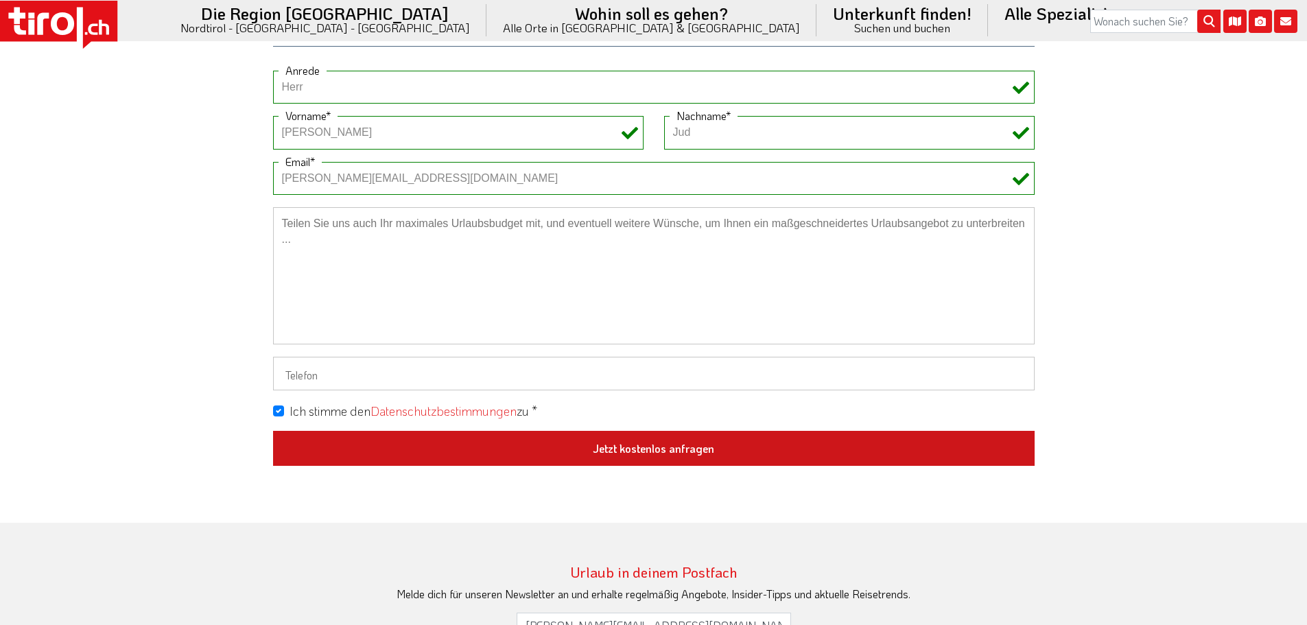
click at [648, 451] on button "Jetzt kostenlos anfragen" at bounding box center [653, 449] width 761 height 36
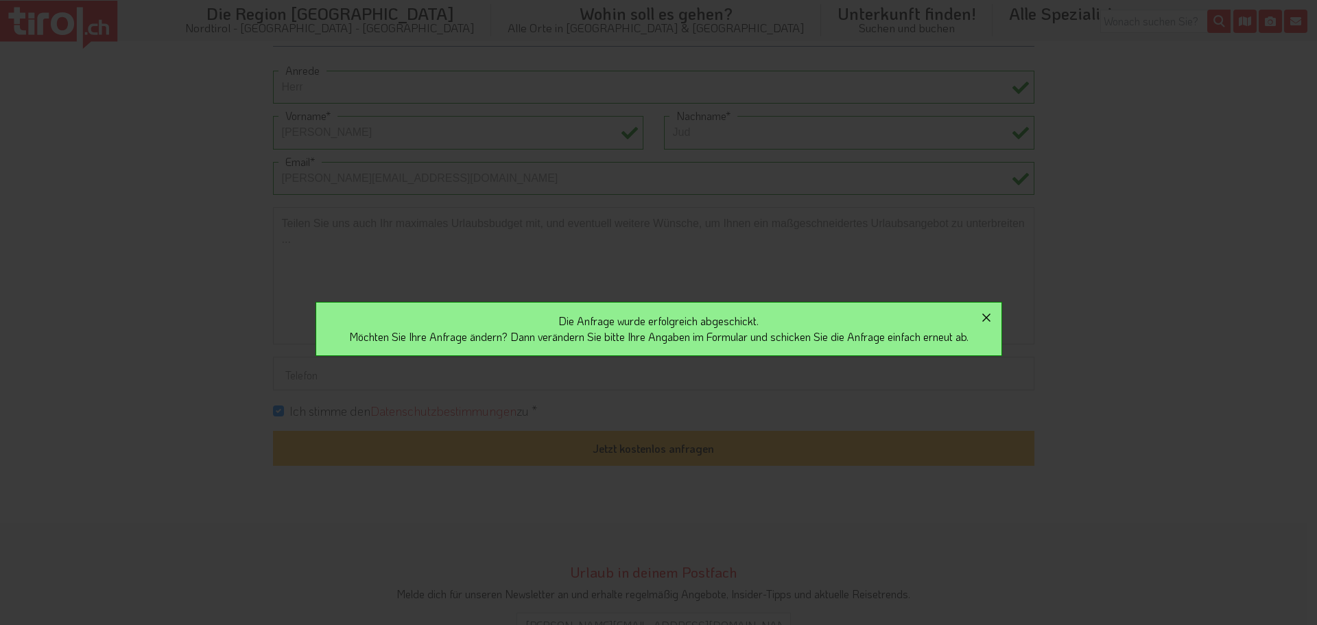
click at [993, 315] on icon "button" at bounding box center [986, 317] width 16 height 16
